Goal: Information Seeking & Learning: Check status

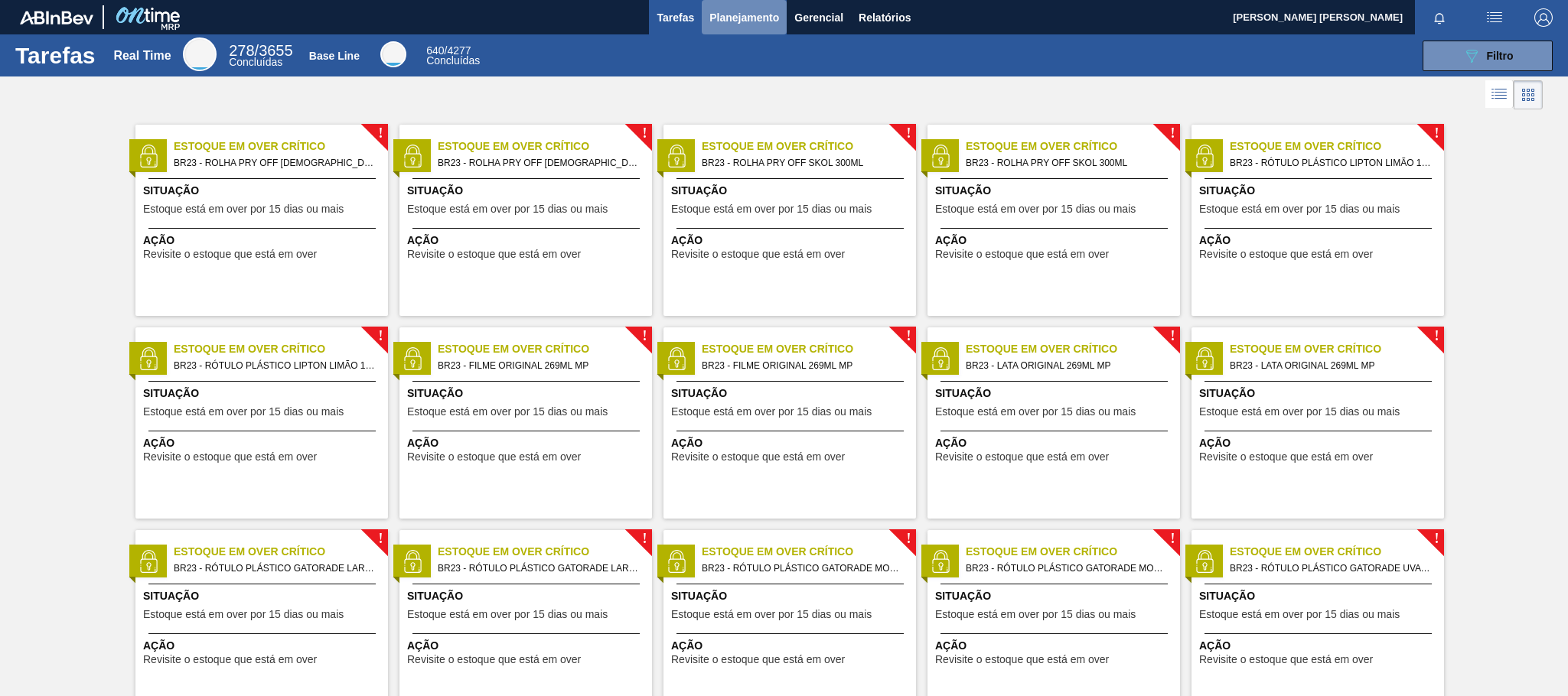
click at [755, 23] on span "Planejamento" at bounding box center [744, 17] width 70 height 19
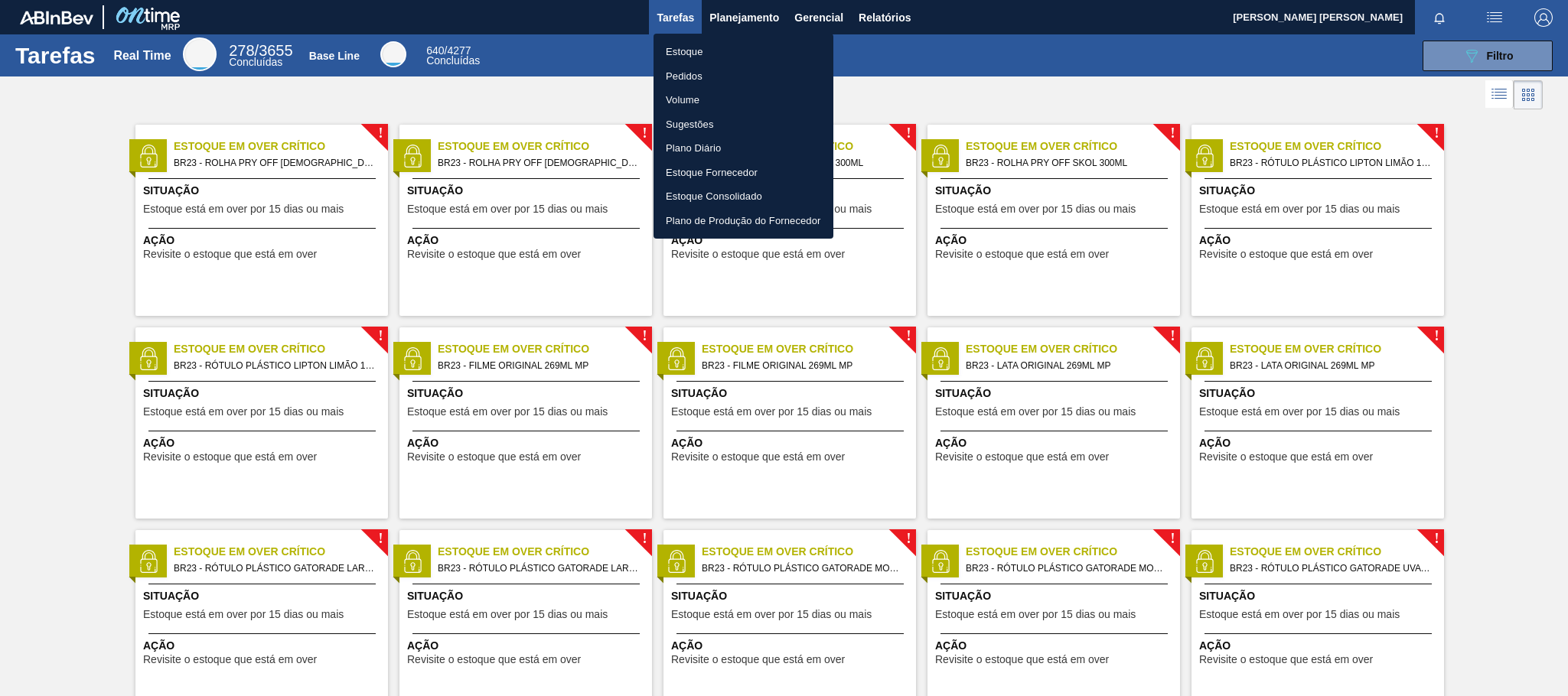
click at [687, 48] on li "Estoque" at bounding box center [743, 52] width 180 height 24
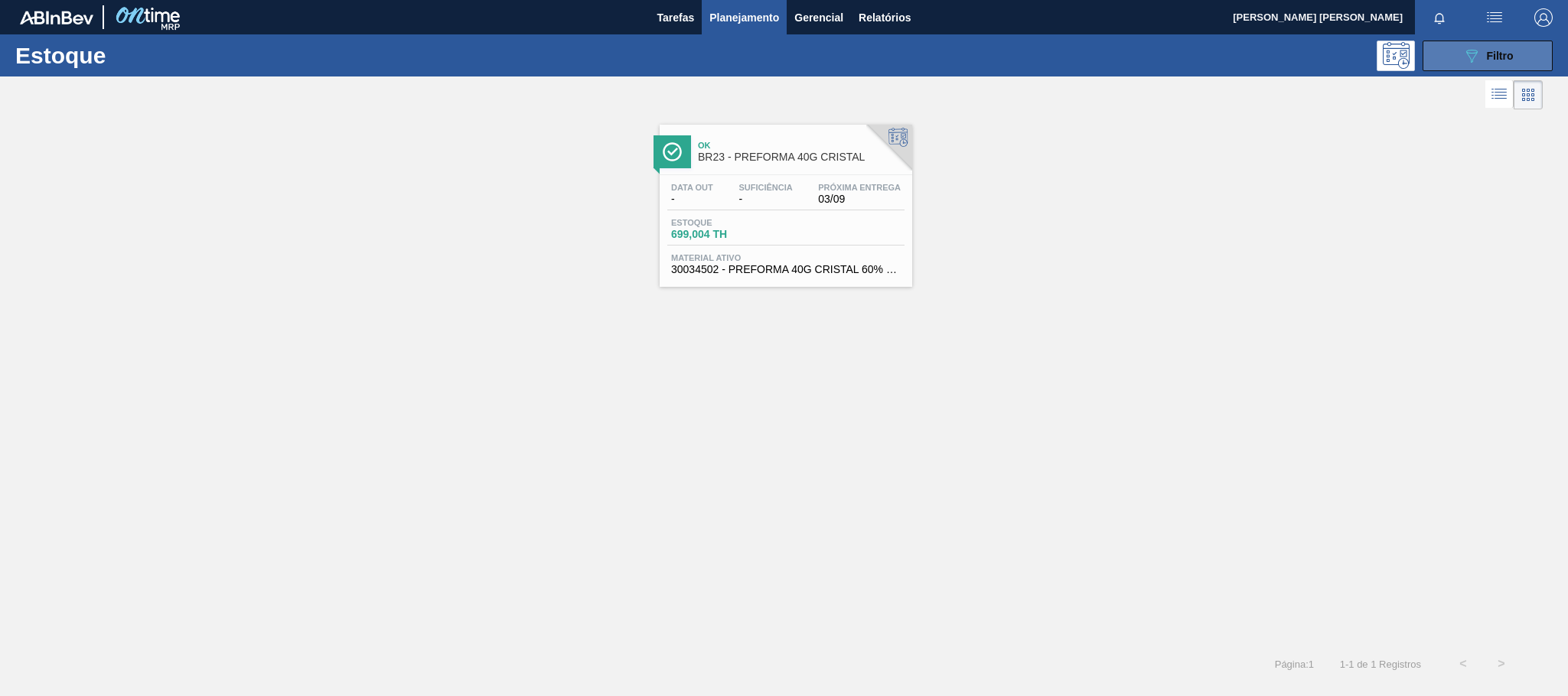
click at [1433, 45] on button "089F7B8B-B2A5-4AFE-B5C0-19BA573D28AC Filtro" at bounding box center [1488, 55] width 130 height 30
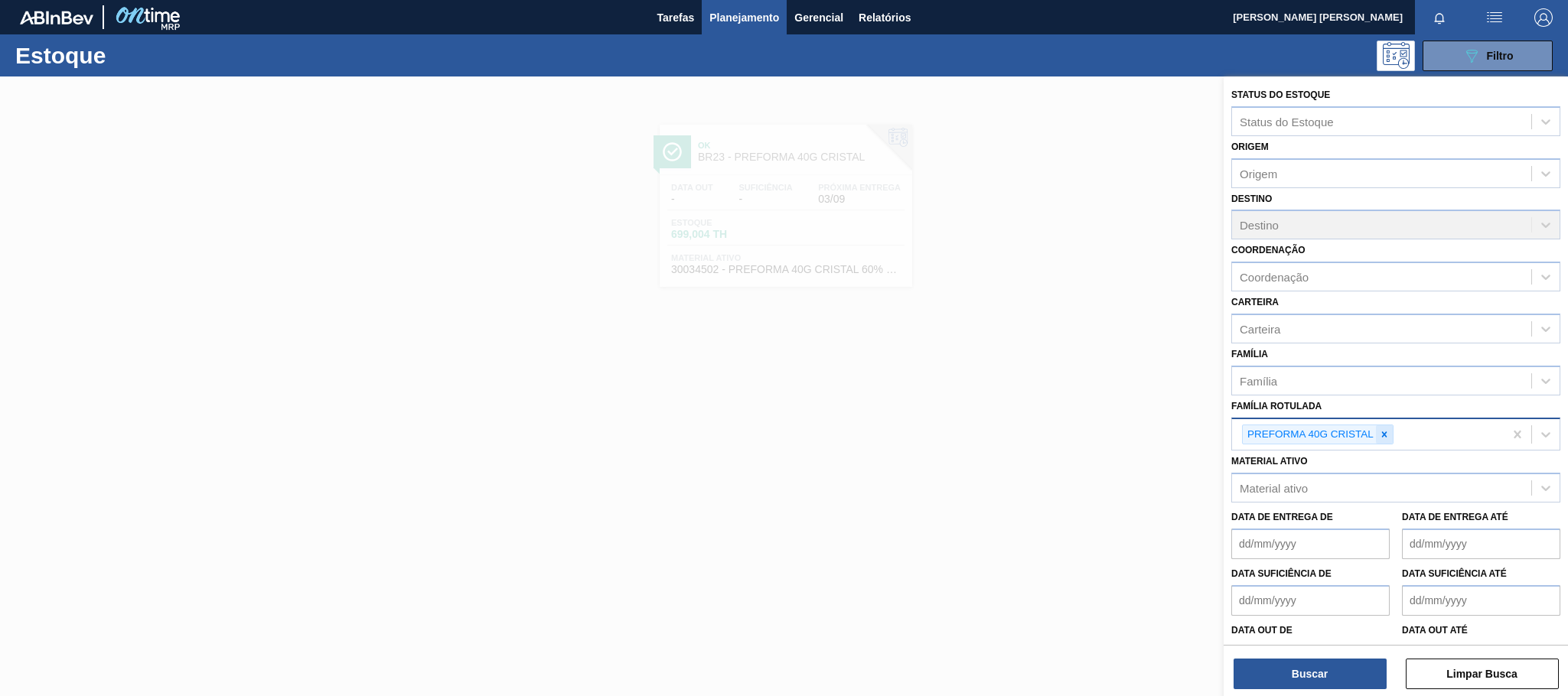
click at [1387, 434] on icon at bounding box center [1384, 435] width 11 height 11
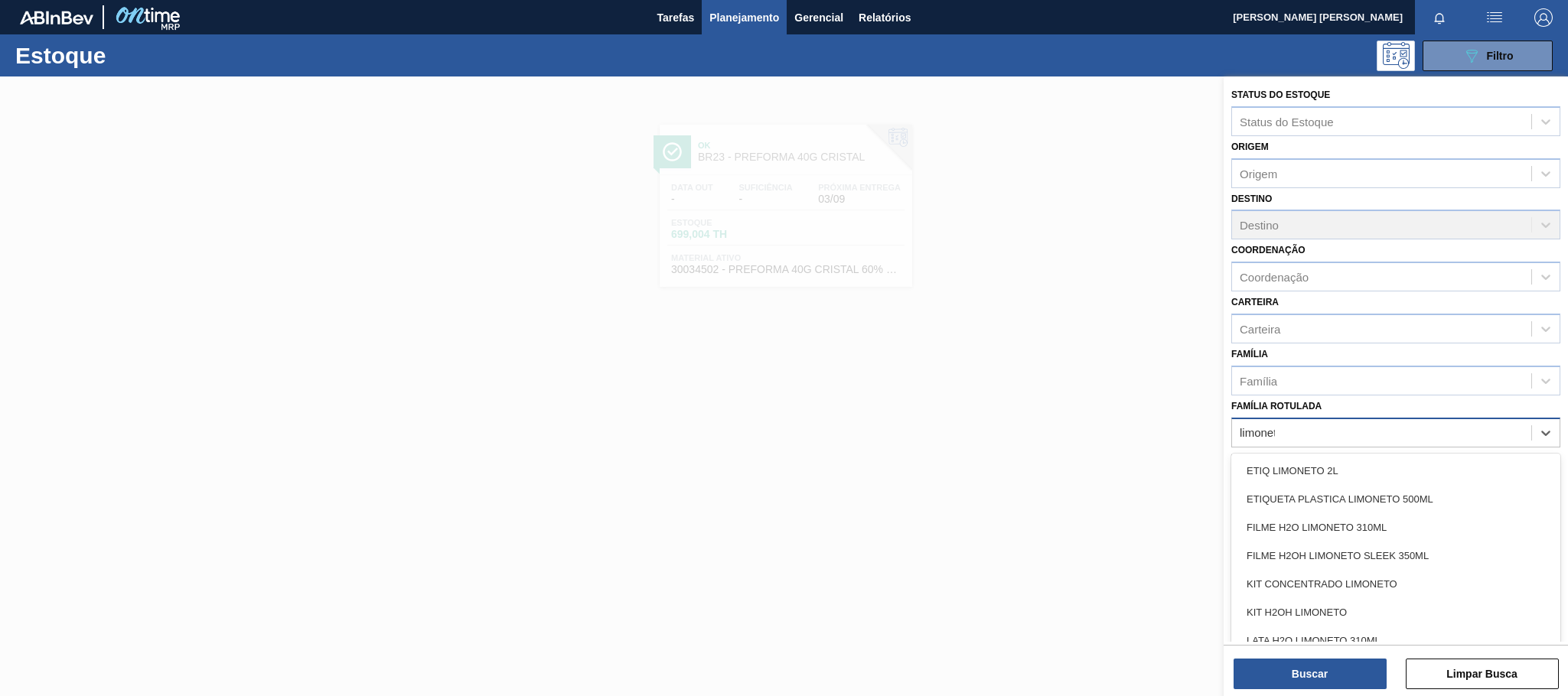
type Rotulada "limoneto"
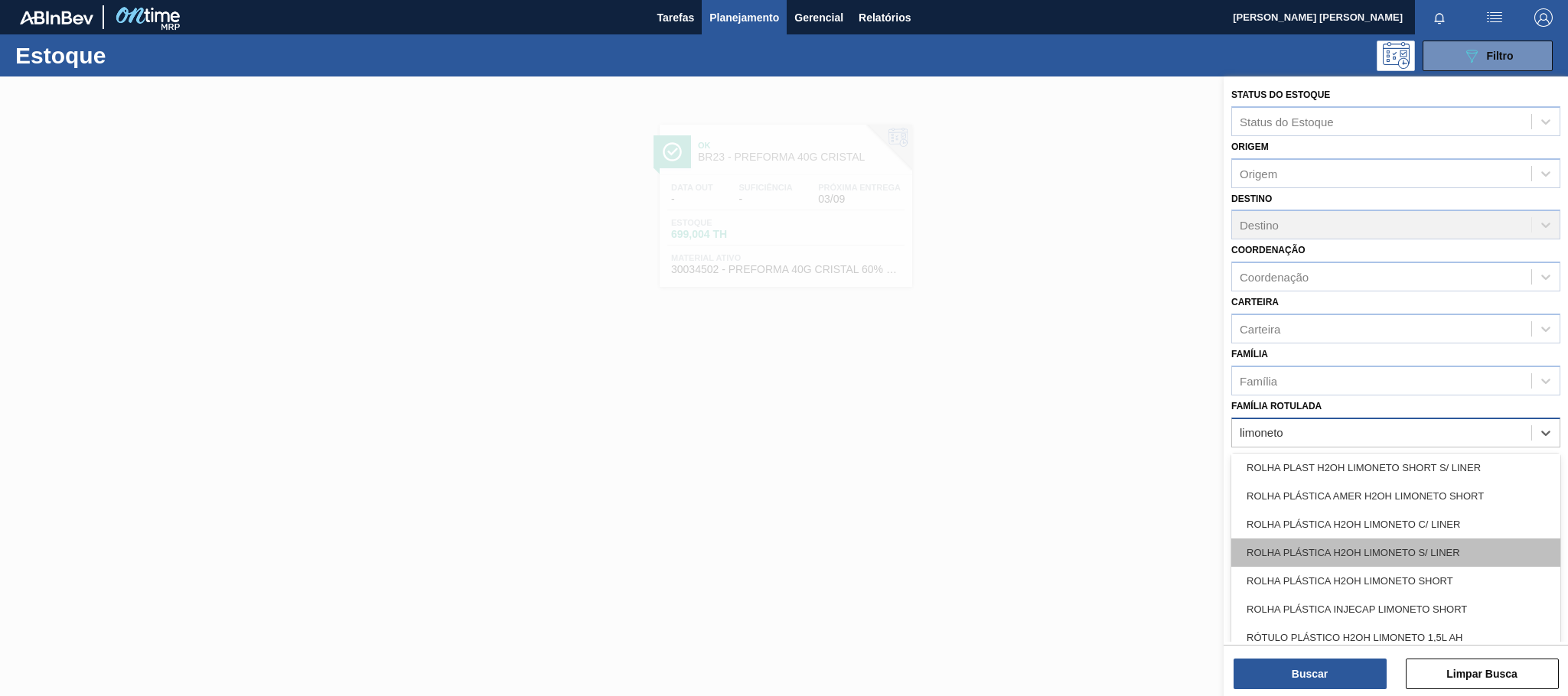
scroll to position [286, 0]
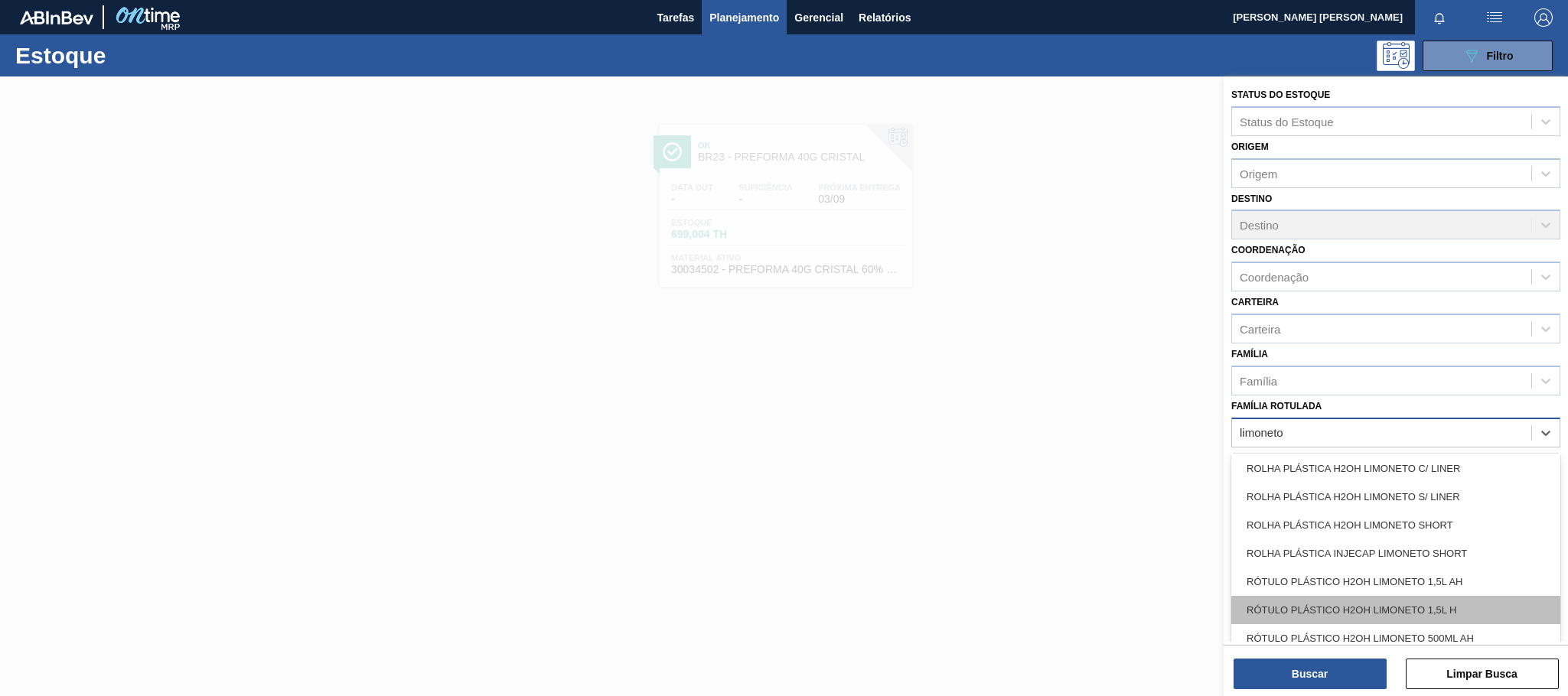
click at [1476, 607] on div "RÓTULO PLÁSTICO H2OH LIMONETO 1,5L H" at bounding box center [1396, 610] width 329 height 29
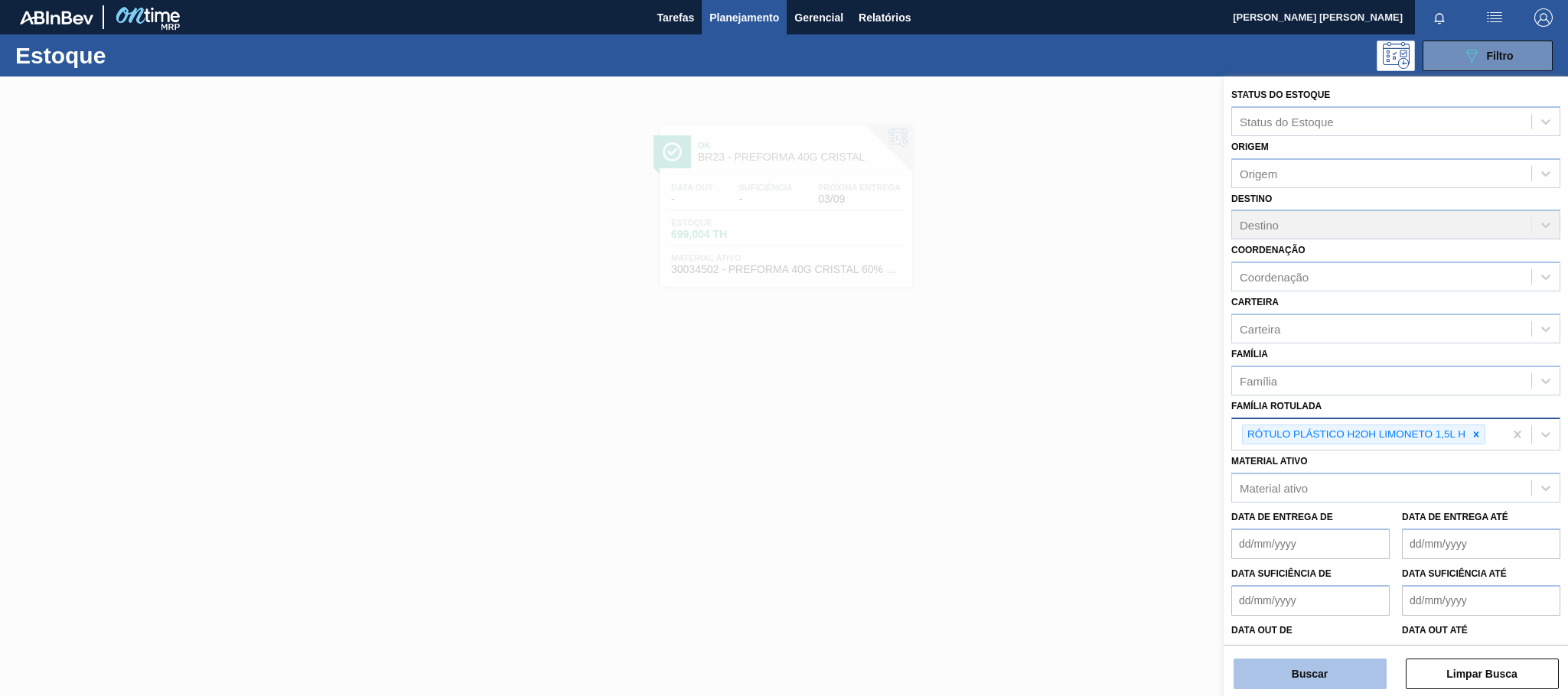
click at [1341, 678] on button "Buscar" at bounding box center [1310, 674] width 153 height 30
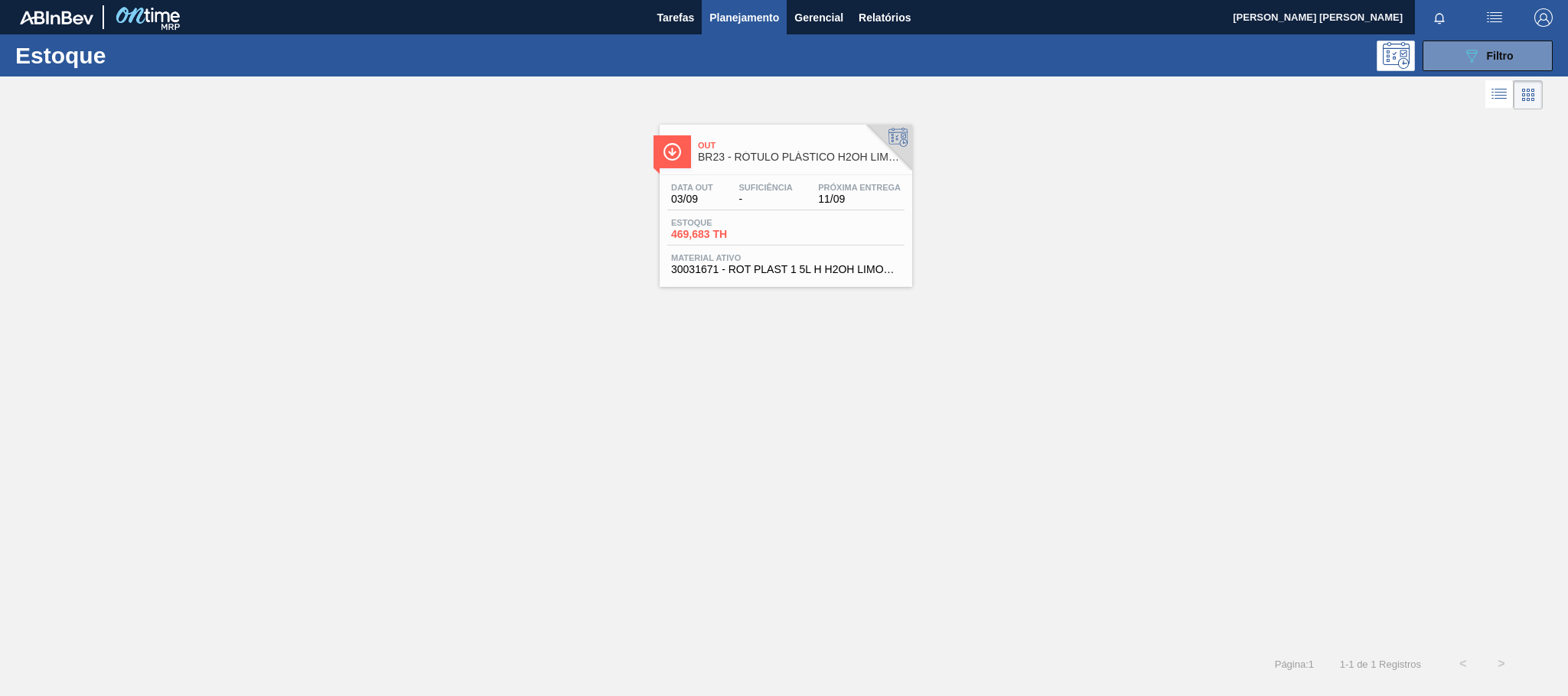
click at [806, 202] on div "Data out 03/09 Suficiência - Próxima Entrega 11/09" at bounding box center [786, 196] width 237 height 28
